Goal: Task Accomplishment & Management: Complete application form

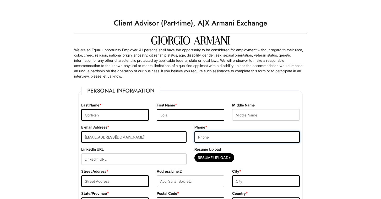
click at [211, 139] on input "tel" at bounding box center [247, 137] width 105 height 12
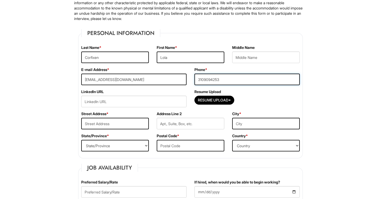
scroll to position [69, 0]
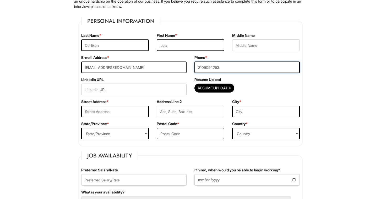
type input "3109094253"
click at [118, 114] on input "text" at bounding box center [115, 111] width 68 height 12
type input "[STREET_ADDRESS]"
click at [129, 133] on select "State/Province [US_STATE] [US_STATE] [US_STATE] [US_STATE] [US_STATE] [US_STATE…" at bounding box center [115, 133] width 68 height 12
select select "NY"
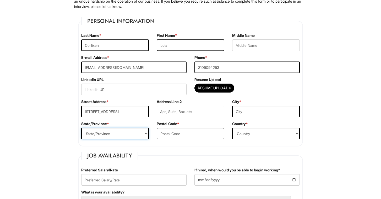
click at [81, 127] on select "State/Province [US_STATE] [US_STATE] [US_STATE] [US_STATE] [US_STATE] [US_STATE…" at bounding box center [115, 133] width 68 height 12
click at [173, 133] on input "text" at bounding box center [191, 133] width 68 height 12
type input "10019"
click at [259, 138] on select "Country [GEOGRAPHIC_DATA] [GEOGRAPHIC_DATA] [GEOGRAPHIC_DATA] [US_STATE] [GEOGR…" at bounding box center [266, 133] width 68 height 12
select select "[GEOGRAPHIC_DATA]"
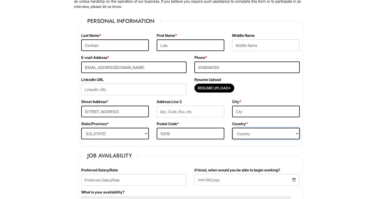
click at [232, 127] on select "Country [GEOGRAPHIC_DATA] [GEOGRAPHIC_DATA] [GEOGRAPHIC_DATA] [US_STATE] [GEOGR…" at bounding box center [266, 133] width 68 height 12
click at [264, 110] on input "text" at bounding box center [266, 111] width 68 height 12
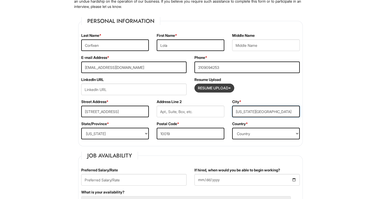
type input "[US_STATE][GEOGRAPHIC_DATA]"
click at [222, 89] on input "Resume Upload*" at bounding box center [214, 88] width 39 height 8
type input "C:\fakepath\resume. word.docx (1).pdf"
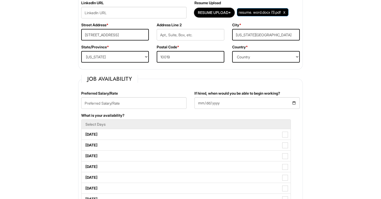
scroll to position [151, 0]
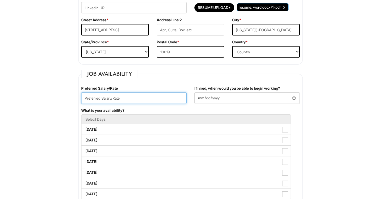
click at [174, 102] on input "text" at bounding box center [133, 98] width 105 height 12
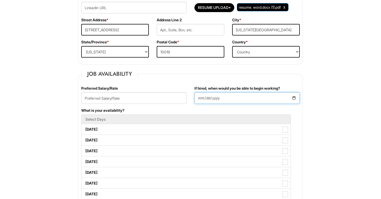
click at [230, 99] on input "If hired, when would you be able to begin working?" at bounding box center [247, 98] width 105 height 12
click at [199, 99] on input "If hired, when would you be able to begin working?" at bounding box center [247, 98] width 105 height 12
click at [201, 99] on input "If hired, when would you be able to begin working?" at bounding box center [247, 98] width 105 height 12
type input "[DATE]"
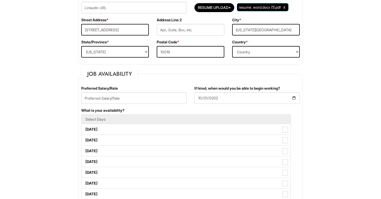
click at [296, 113] on div "What is your availability? Select Days [DATE] [DATE] [DATE] [DATE] [DATE] [DATE…" at bounding box center [190, 156] width 227 height 97
click at [200, 98] on input "[DATE]" at bounding box center [247, 98] width 105 height 12
type input "[DATE]"
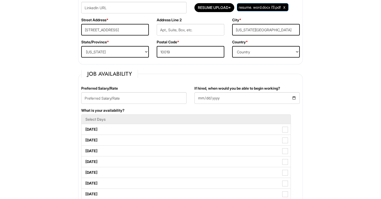
click at [159, 111] on div "What is your availability? Select Days [DATE] [DATE] [DATE] [DATE] [DATE] [DATE…" at bounding box center [190, 156] width 227 height 97
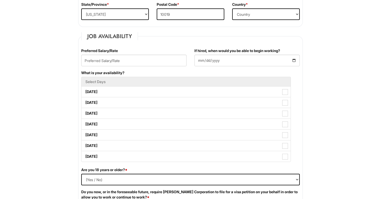
scroll to position [199, 0]
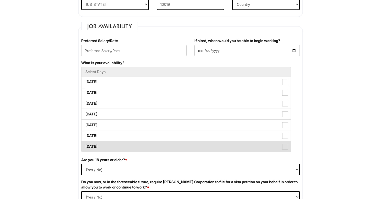
click at [111, 147] on label "[DATE]" at bounding box center [186, 146] width 209 height 10
click at [85, 145] on Available_Sunday "[DATE]" at bounding box center [83, 143] width 3 height 3
checkbox Available_Sunday "true"
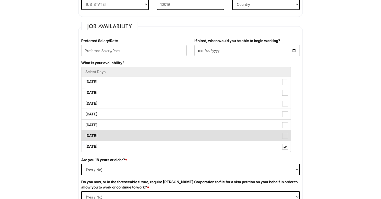
click at [108, 136] on label "[DATE]" at bounding box center [186, 135] width 209 height 10
click at [85, 135] on Available_Saturday "[DATE]" at bounding box center [83, 132] width 3 height 3
checkbox Available_Saturday "true"
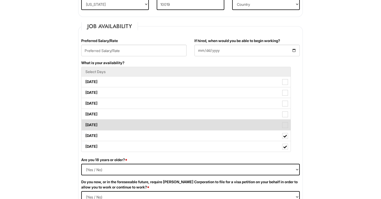
click at [105, 127] on label "[DATE]" at bounding box center [186, 124] width 209 height 10
click at [85, 124] on Available_Friday "[DATE]" at bounding box center [83, 121] width 3 height 3
checkbox Available_Friday "true"
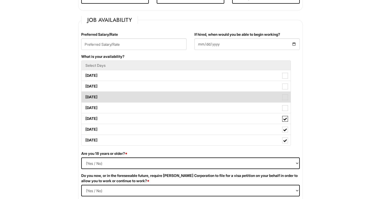
scroll to position [215, 0]
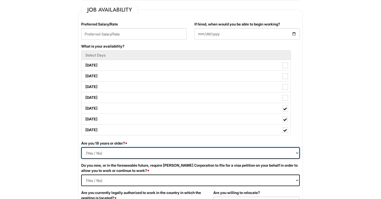
click at [87, 153] on select "(Yes / No) Yes No" at bounding box center [190, 153] width 219 height 12
select select "Yes"
click at [81, 147] on select "(Yes / No) Yes No" at bounding box center [190, 153] width 219 height 12
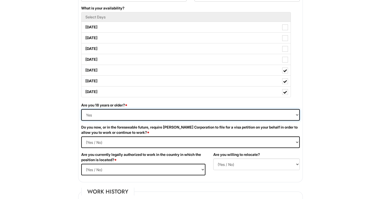
scroll to position [254, 0]
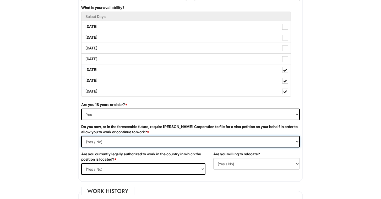
click at [117, 141] on Required "(Yes / No) Yes No" at bounding box center [190, 142] width 219 height 12
select Required "No"
click at [81, 136] on Required "(Yes / No) Yes No" at bounding box center [190, 142] width 219 height 12
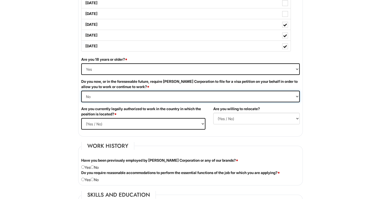
scroll to position [298, 0]
click at [119, 128] on select "(Yes / No) Yes No" at bounding box center [143, 124] width 124 height 12
select select "Yes"
click at [81, 118] on select "(Yes / No) Yes No" at bounding box center [143, 124] width 124 height 12
click at [238, 119] on select "(Yes / No) No Yes" at bounding box center [256, 119] width 87 height 12
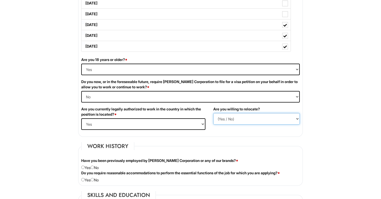
select select "Y"
click at [213, 113] on select "(Yes / No) No Yes" at bounding box center [256, 119] width 87 height 12
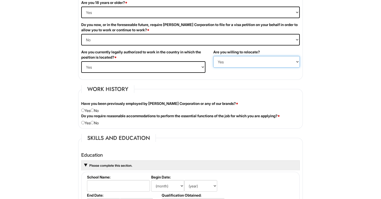
scroll to position [358, 0]
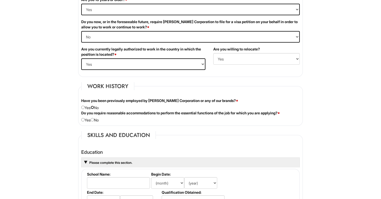
click at [94, 109] on input "radio" at bounding box center [92, 106] width 3 height 3
radio input "true"
click at [83, 120] on input "radio" at bounding box center [82, 119] width 3 height 3
radio input "true"
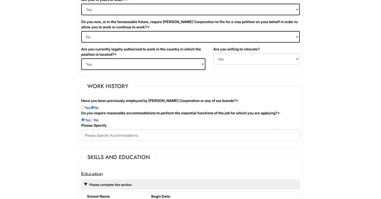
click at [97, 121] on div "Do you require reasonable accommodations to perform the essential functions of …" at bounding box center [190, 116] width 227 height 12
click at [93, 119] on input "radio" at bounding box center [92, 119] width 3 height 3
radio input "true"
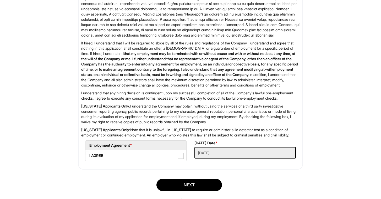
scroll to position [847, 0]
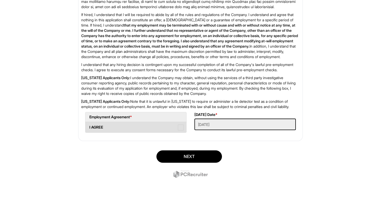
click at [180, 128] on span at bounding box center [181, 127] width 6 height 6
click at [89, 126] on AGREE "I AGREE" at bounding box center [86, 124] width 3 height 3
checkbox AGREE "true"
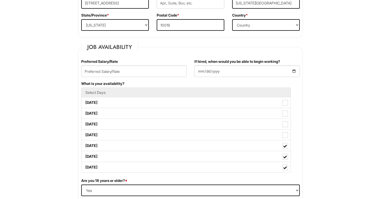
scroll to position [179, 0]
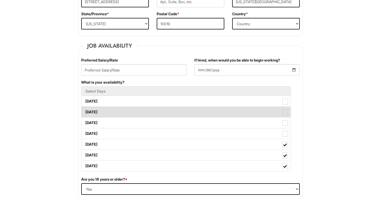
click at [253, 111] on label "[DATE]" at bounding box center [186, 111] width 209 height 10
click at [85, 111] on Available_Tuesday "[DATE]" at bounding box center [83, 109] width 3 height 3
checkbox Available_Tuesday "true"
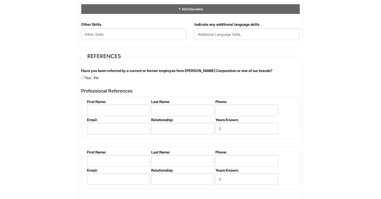
scroll to position [573, 0]
click at [94, 77] on input "radio" at bounding box center [92, 76] width 3 height 3
radio input "true"
click at [94, 77] on input "radio" at bounding box center [92, 76] width 3 height 3
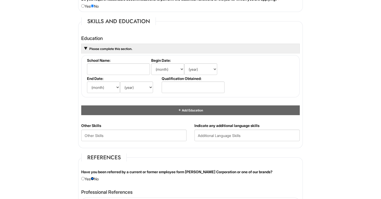
scroll to position [470, 0]
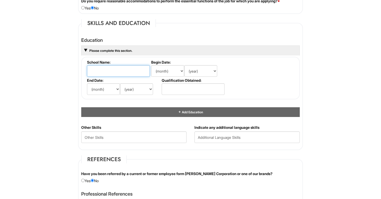
click at [130, 72] on input "text" at bounding box center [118, 71] width 63 height 12
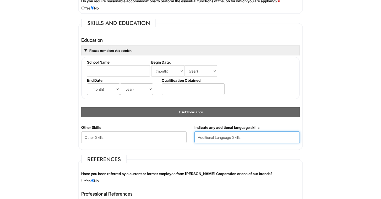
click at [216, 135] on input "text" at bounding box center [247, 137] width 105 height 12
type input "Danish"
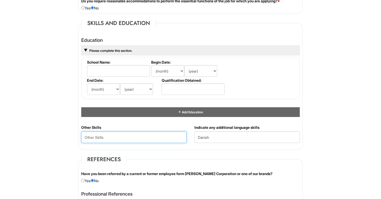
click at [112, 134] on Skills "text" at bounding box center [133, 137] width 105 height 12
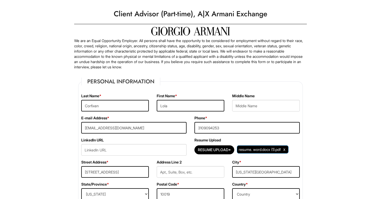
scroll to position [0, 0]
